Goal: Complete application form

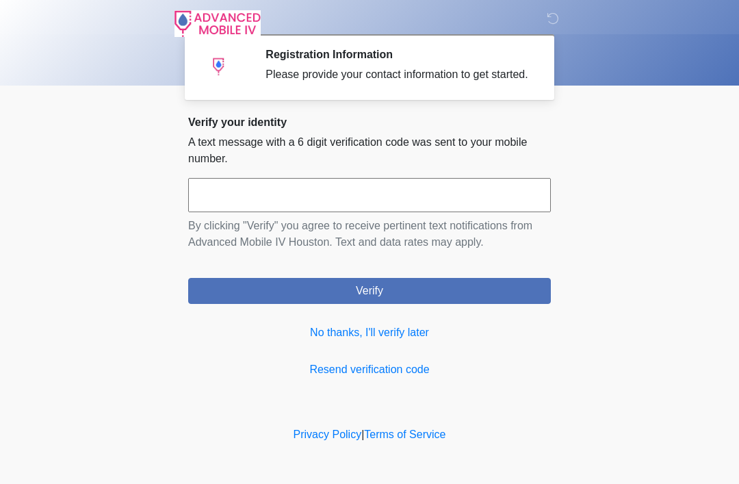
click at [278, 211] on input "text" at bounding box center [369, 195] width 363 height 34
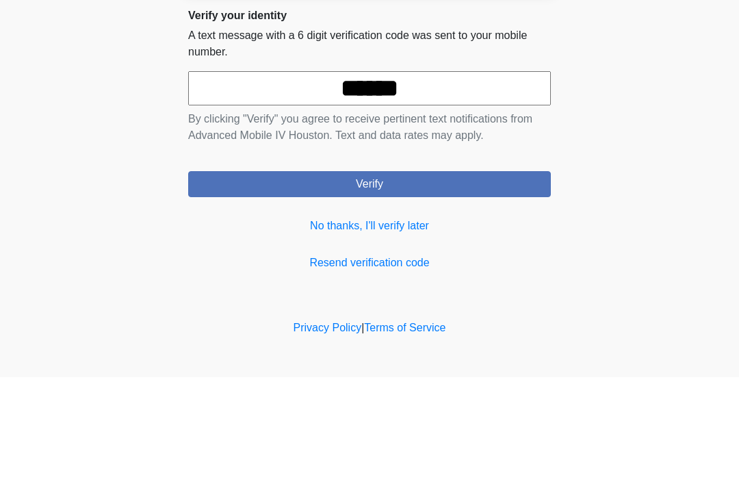
type input "******"
click at [490, 278] on button "Verify" at bounding box center [369, 291] width 363 height 26
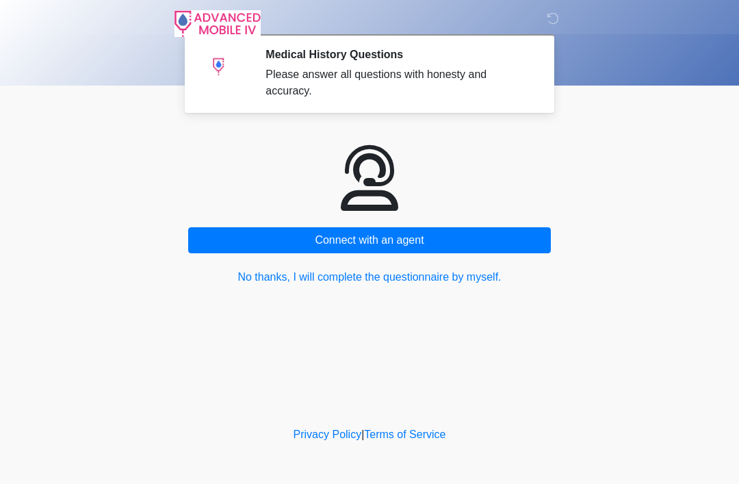
click at [419, 280] on button "No thanks, I will complete the questionnaire by myself." at bounding box center [369, 277] width 363 height 26
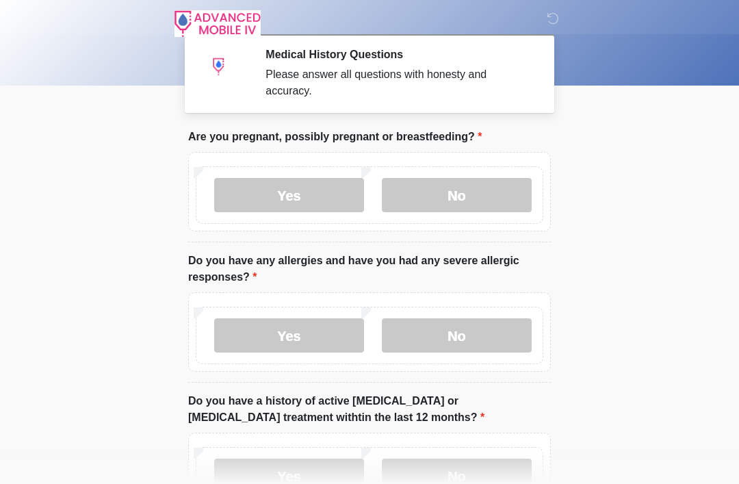
click at [471, 197] on label "No" at bounding box center [457, 195] width 150 height 34
click at [469, 341] on label "No" at bounding box center [457, 335] width 150 height 34
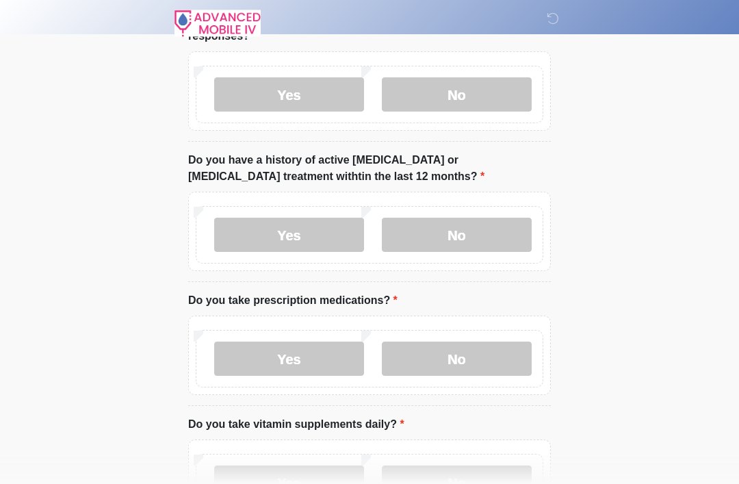
click at [483, 236] on label "No" at bounding box center [457, 235] width 150 height 34
click at [480, 360] on label "No" at bounding box center [457, 358] width 150 height 34
click at [480, 472] on label "No" at bounding box center [457, 482] width 150 height 34
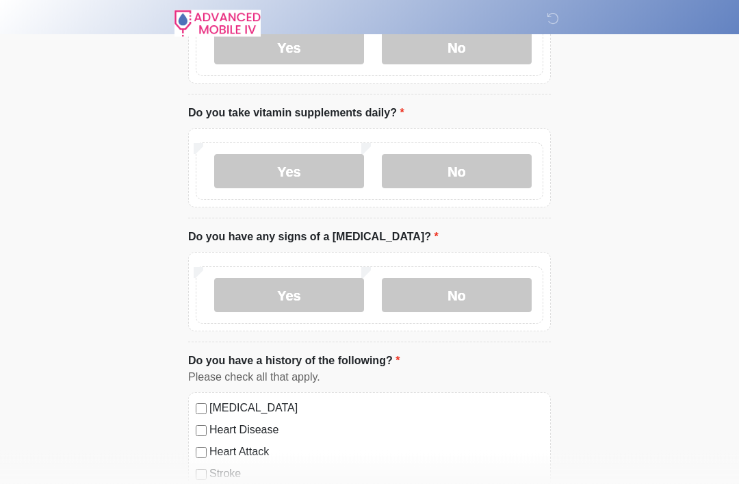
click at [463, 284] on label "No" at bounding box center [457, 295] width 150 height 34
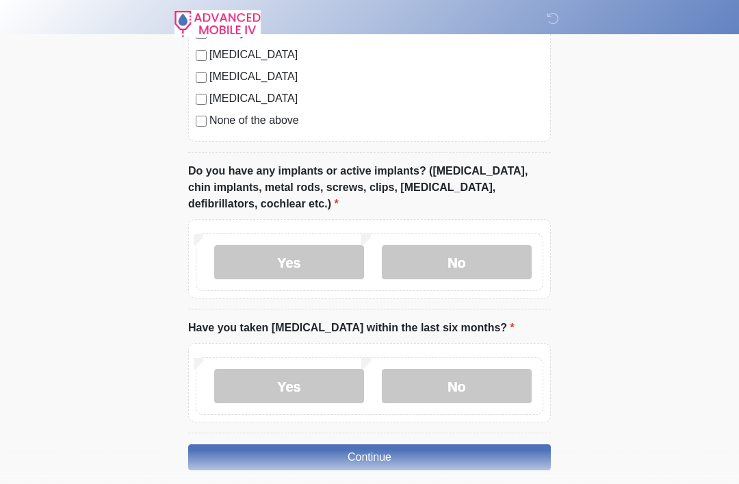
scroll to position [1093, 0]
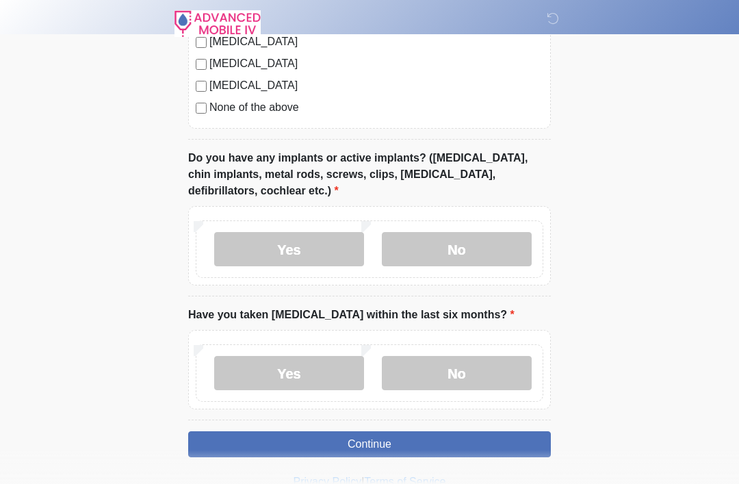
click at [460, 234] on label "No" at bounding box center [457, 249] width 150 height 34
click at [467, 377] on label "No" at bounding box center [457, 373] width 150 height 34
click at [460, 439] on button "Continue" at bounding box center [369, 444] width 363 height 26
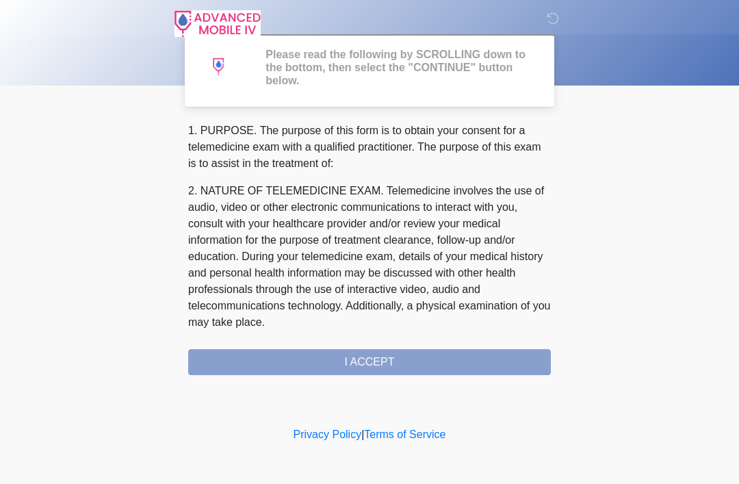
scroll to position [0, 0]
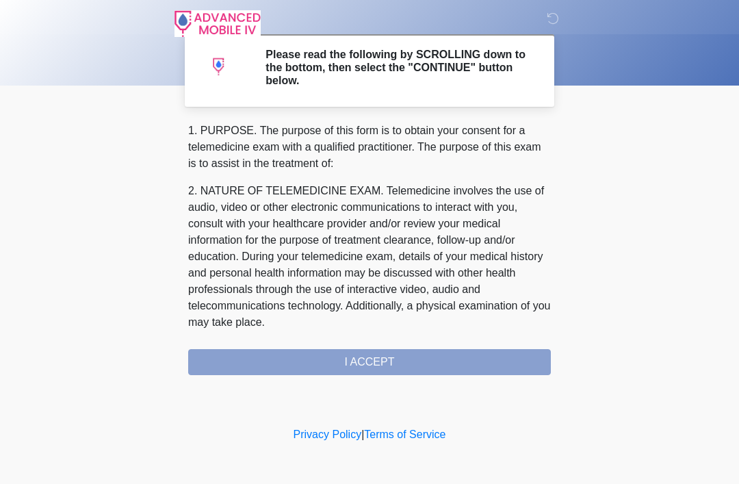
click at [395, 350] on div "1. PURPOSE. The purpose of this form is to obtain your consent for a telemedici…" at bounding box center [369, 248] width 363 height 252
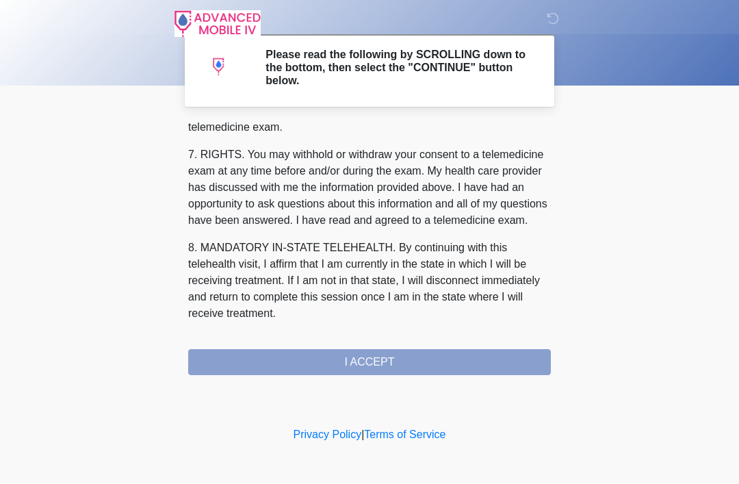
scroll to position [600, 0]
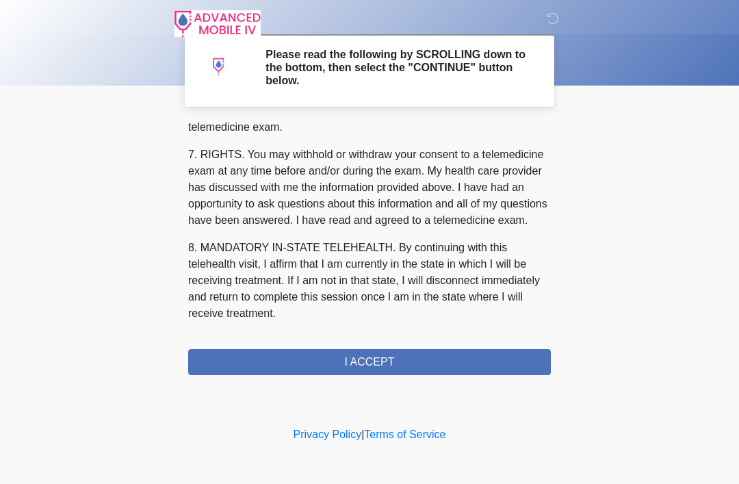
click at [356, 353] on button "I ACCEPT" at bounding box center [369, 362] width 363 height 26
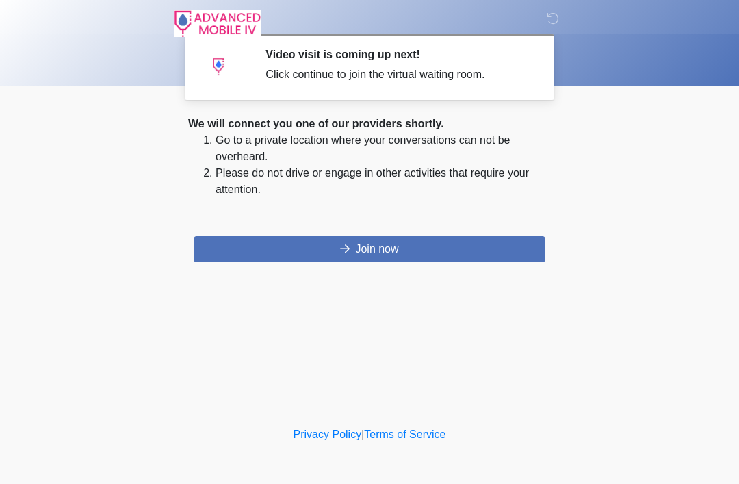
click at [409, 239] on button "Join now" at bounding box center [370, 249] width 352 height 26
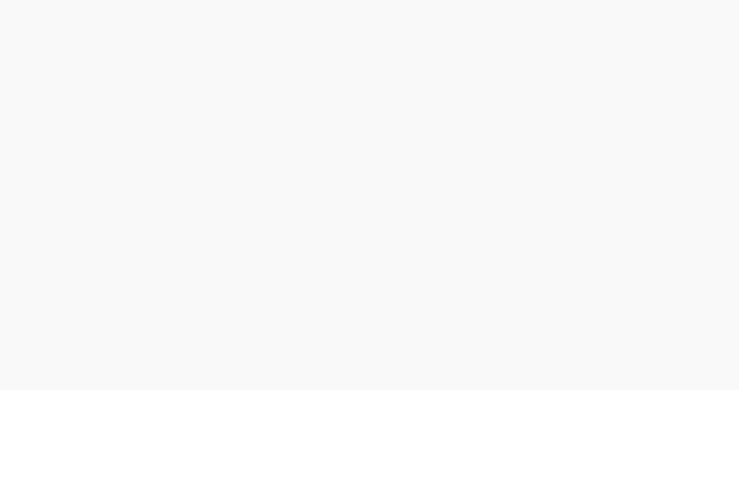
scroll to position [4, 0]
